Goal: Task Accomplishment & Management: Use online tool/utility

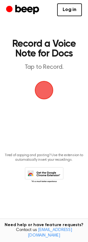
click at [45, 91] on span "button" at bounding box center [43, 89] width 17 height 17
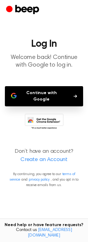
click at [53, 91] on button "Continue with Google" at bounding box center [44, 96] width 78 height 20
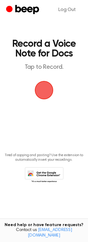
click at [45, 96] on span "button" at bounding box center [44, 90] width 19 height 19
click at [42, 90] on span "button" at bounding box center [43, 89] width 17 height 17
click at [44, 91] on span "button" at bounding box center [43, 89] width 17 height 17
click at [43, 88] on span "button" at bounding box center [43, 89] width 17 height 17
